Goal: Entertainment & Leisure: Consume media (video, audio)

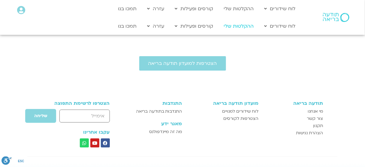
click at [240, 27] on link "ההקלטות שלי" at bounding box center [239, 25] width 36 height 11
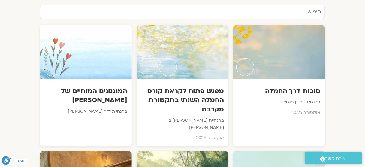
scroll to position [339, 0]
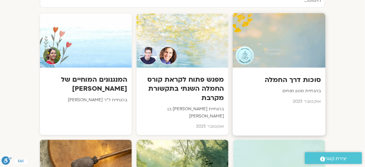
click at [294, 44] on div at bounding box center [279, 40] width 93 height 55
